Goal: Information Seeking & Learning: Check status

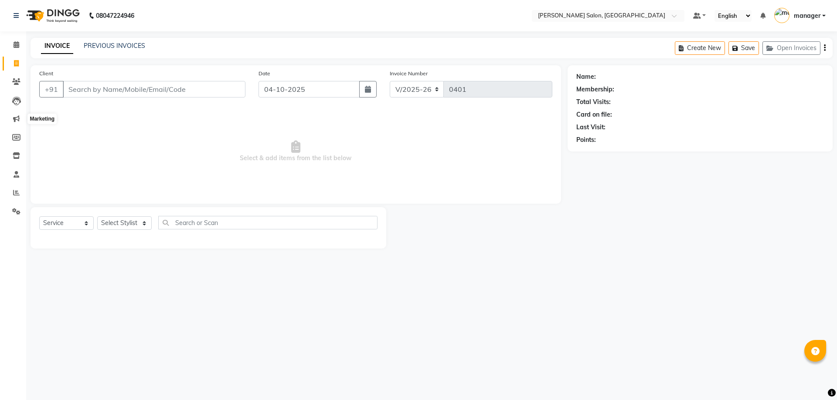
select select "7119"
select select "service"
click at [17, 195] on icon at bounding box center [16, 193] width 7 height 7
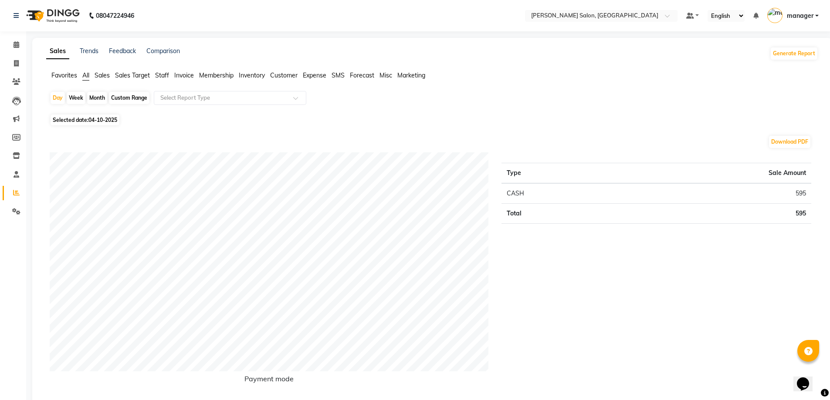
click at [126, 103] on div "Custom Range" at bounding box center [129, 98] width 41 height 12
select select "10"
select select "2025"
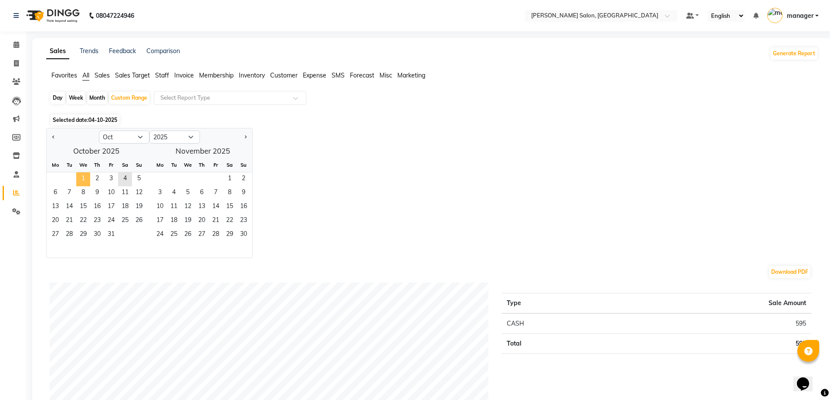
click at [81, 176] on span "1" at bounding box center [83, 180] width 14 height 14
click at [131, 183] on span "4" at bounding box center [125, 180] width 14 height 14
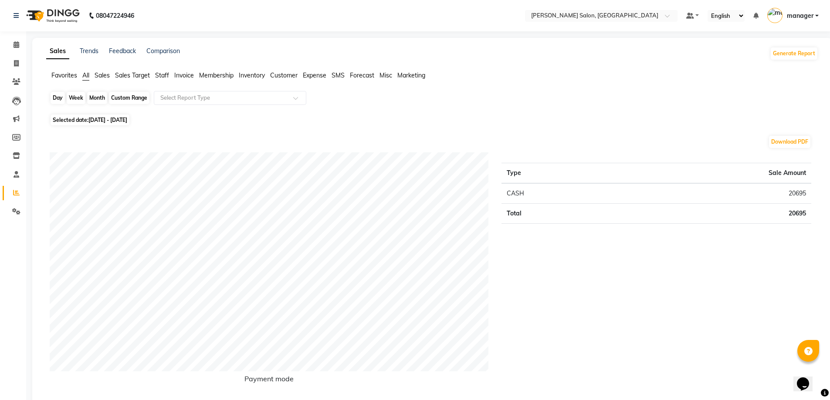
click at [129, 95] on div "Custom Range" at bounding box center [129, 98] width 41 height 12
select select "10"
select select "2025"
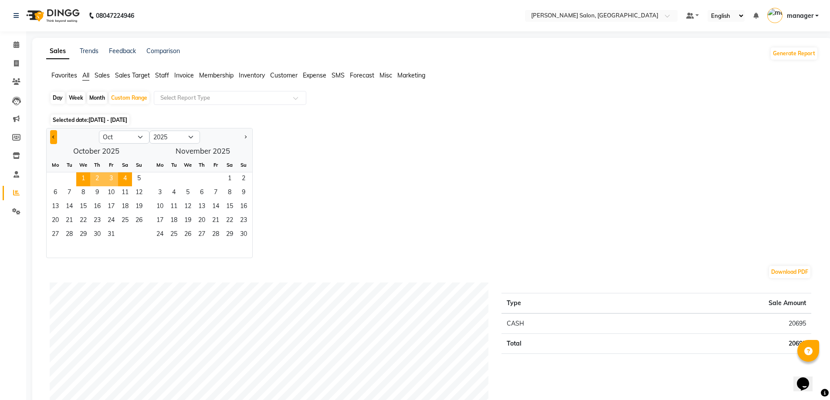
click at [56, 135] on button "Previous month" at bounding box center [53, 137] width 7 height 14
select select "9"
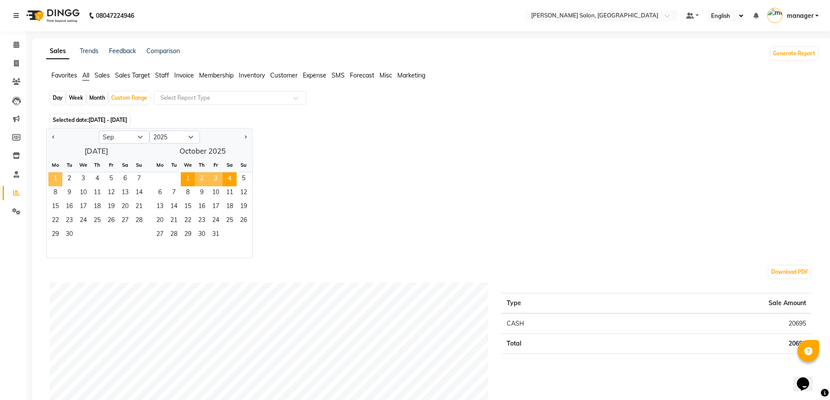
click at [57, 178] on span "1" at bounding box center [55, 180] width 14 height 14
click at [230, 175] on span "4" at bounding box center [230, 180] width 14 height 14
